Goal: Obtain resource: Obtain resource

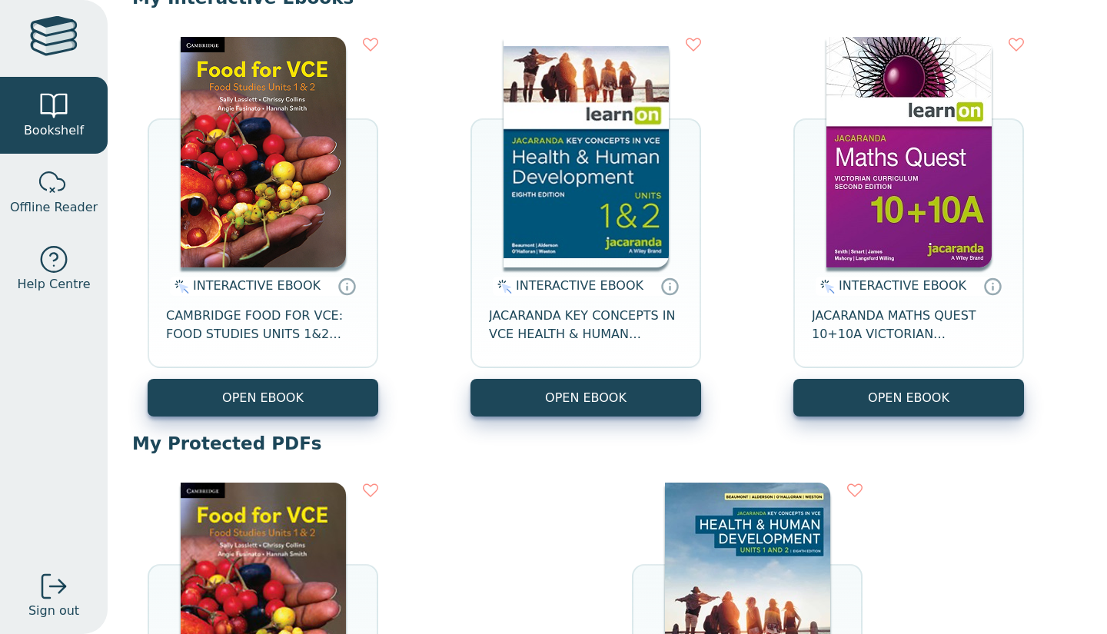
scroll to position [177, 0]
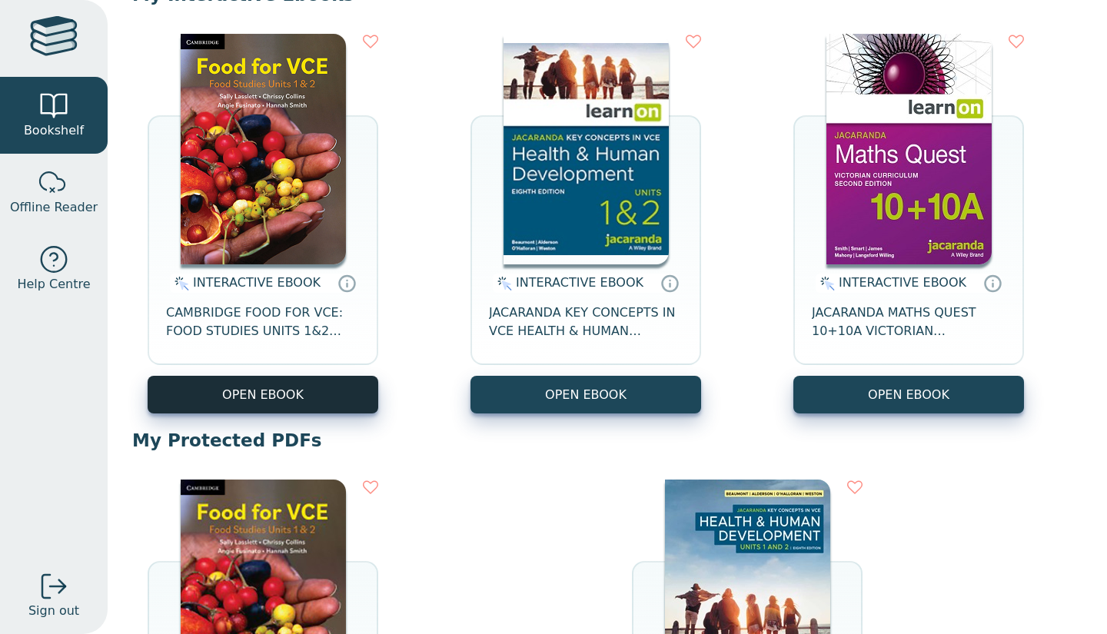
click at [202, 401] on button "OPEN EBOOK" at bounding box center [263, 395] width 231 height 38
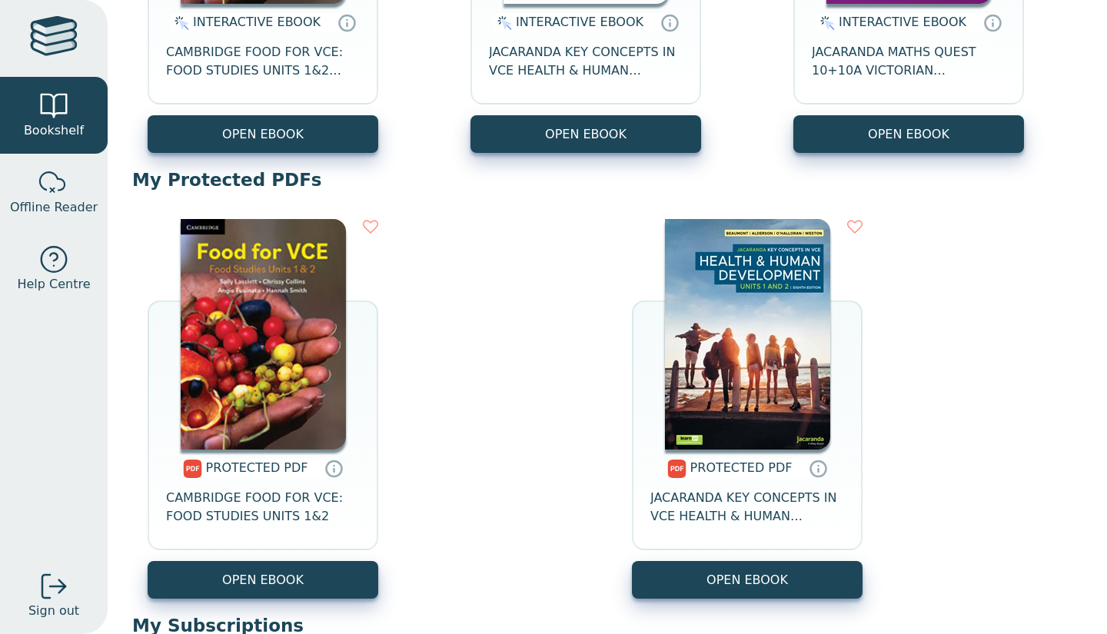
scroll to position [437, 0]
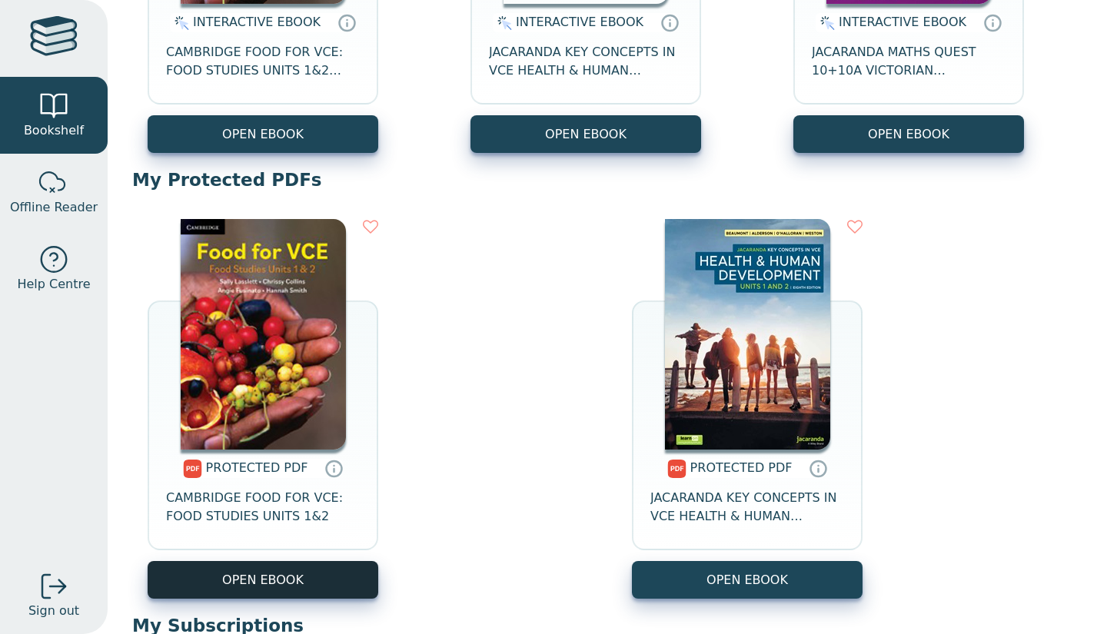
click at [308, 577] on link "OPEN EBOOK" at bounding box center [263, 580] width 231 height 38
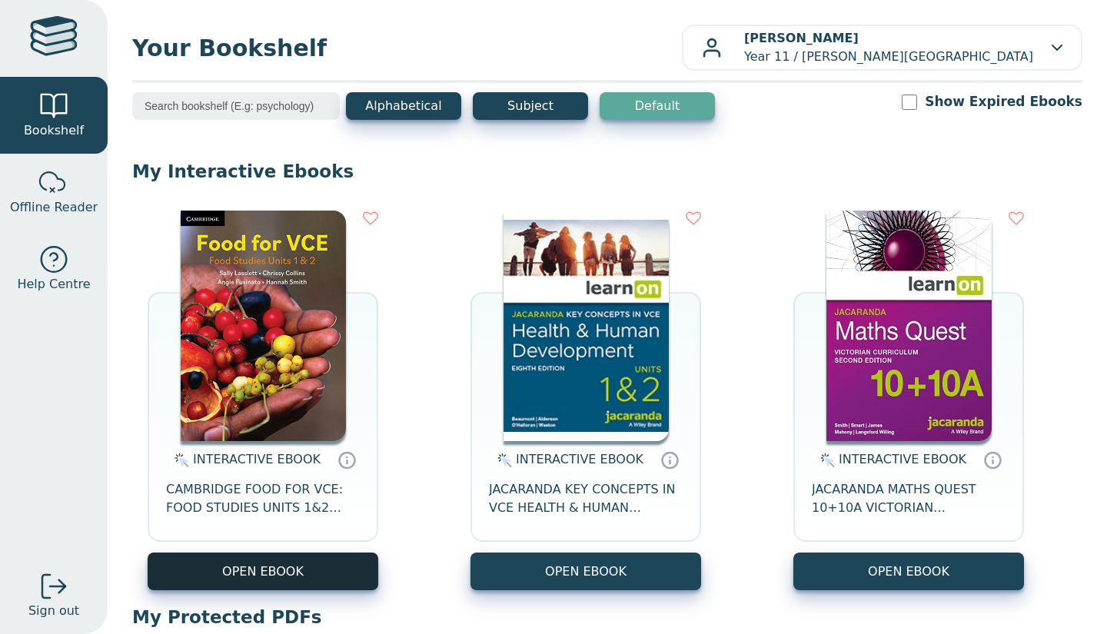
click at [347, 568] on button "OPEN EBOOK" at bounding box center [263, 572] width 231 height 38
